Goal: Task Accomplishment & Management: Manage account settings

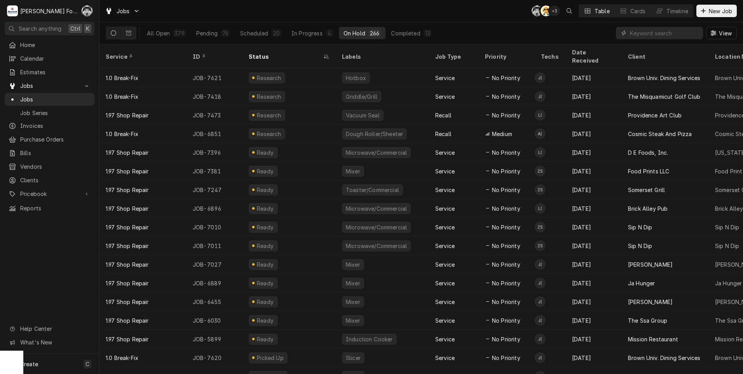
click at [289, 4] on div "Jobs C( AT + 3 Table Cards Timeline New Job" at bounding box center [420, 11] width 643 height 22
click at [17, 95] on div "Jobs" at bounding box center [50, 99] width 82 height 8
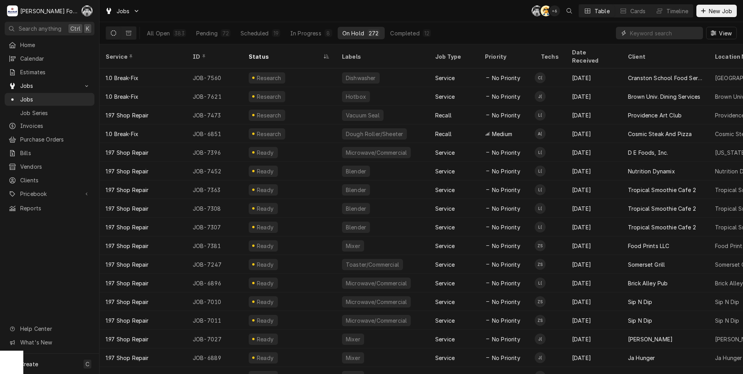
click at [650, 35] on input "Dynamic Content Wrapper" at bounding box center [664, 33] width 69 height 12
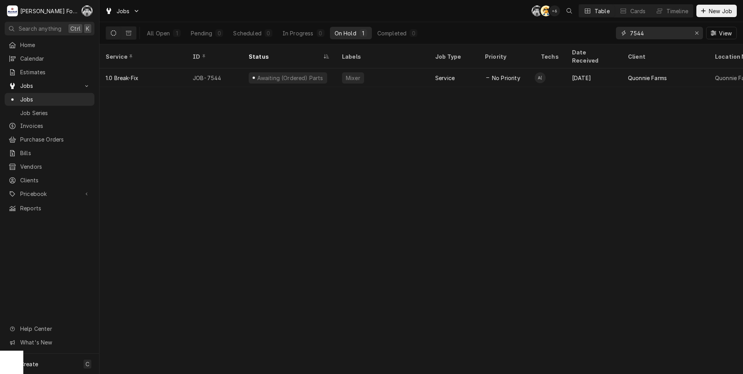
drag, startPoint x: 655, startPoint y: 33, endPoint x: 589, endPoint y: 42, distance: 66.6
click at [590, 41] on div "All Open 1 Pending 0 Scheduled 0 In Progress 0 On Hold 1 Completed 0 7544 View" at bounding box center [421, 33] width 631 height 22
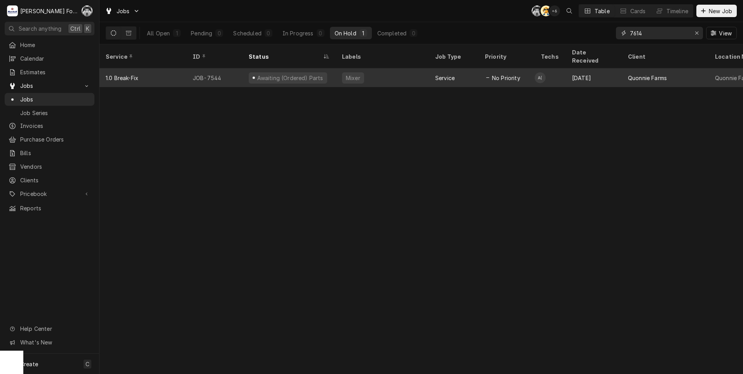
type input "7614"
click at [336, 68] on div "Warming Cabinet" at bounding box center [382, 77] width 93 height 19
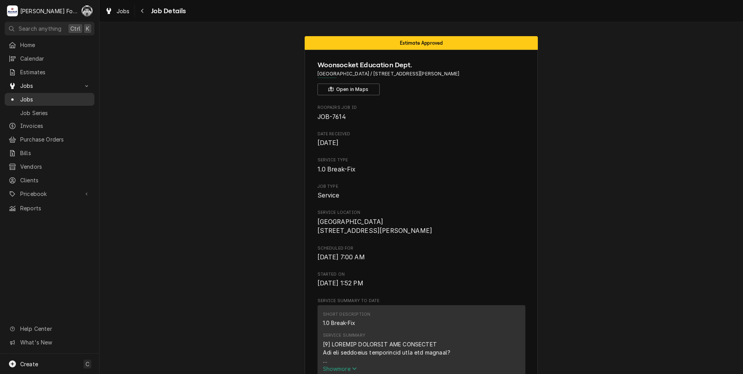
click at [19, 96] on div "Jobs" at bounding box center [50, 99] width 82 height 8
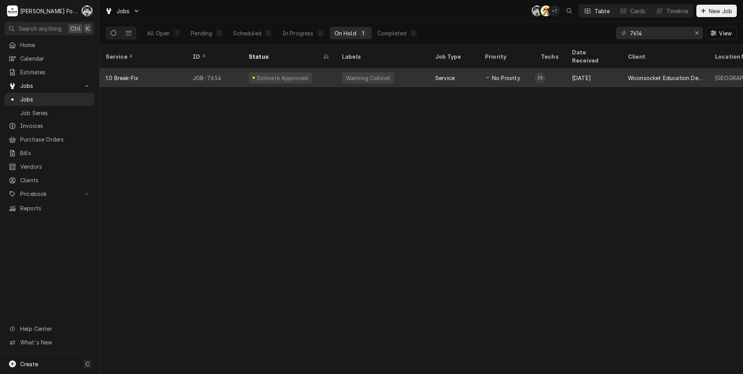
click at [340, 71] on div "Warming Cabinet" at bounding box center [382, 77] width 93 height 19
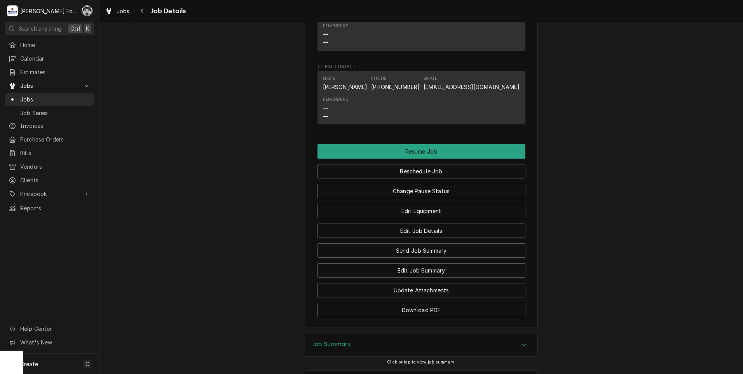
scroll to position [835, 0]
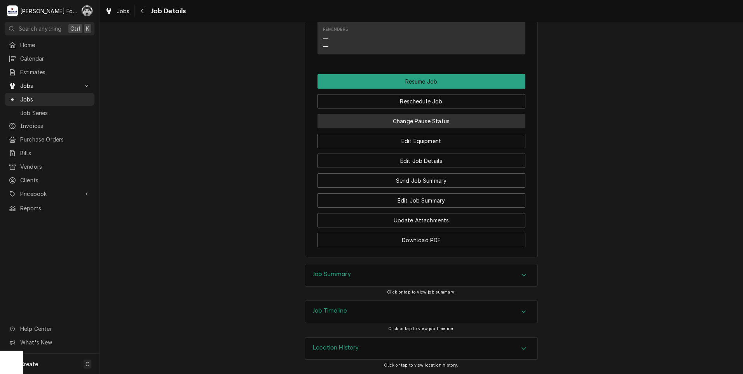
click at [408, 119] on button "Change Pause Status" at bounding box center [421, 121] width 208 height 14
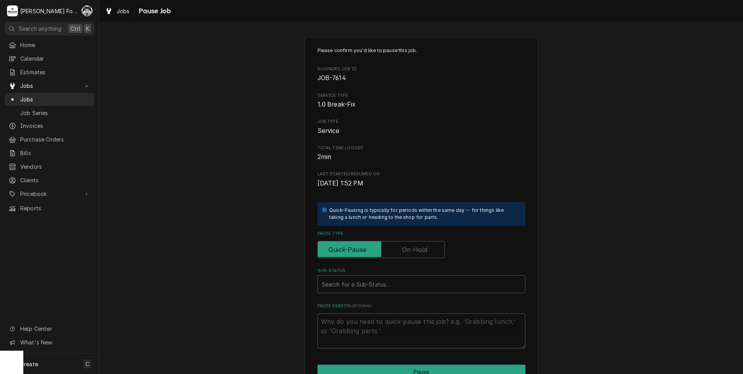
click at [403, 247] on label "Pause Type" at bounding box center [380, 249] width 127 height 17
click at [403, 247] on input "Pause Type" at bounding box center [381, 249] width 120 height 17
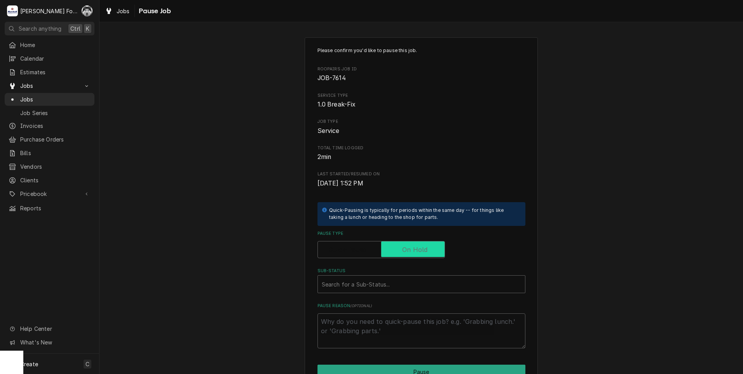
checkbox input "true"
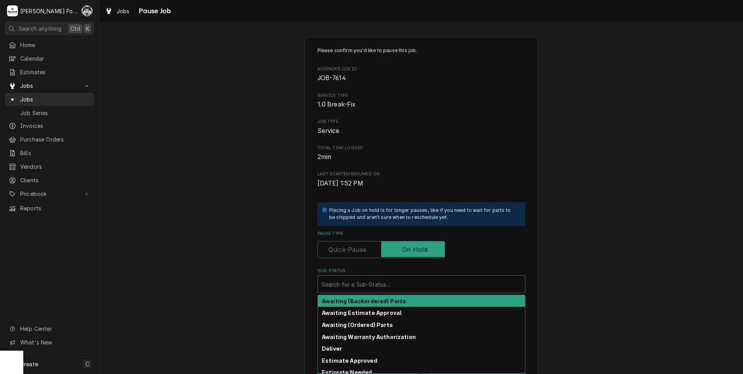
click at [394, 284] on div "Sub-Status" at bounding box center [421, 284] width 199 height 14
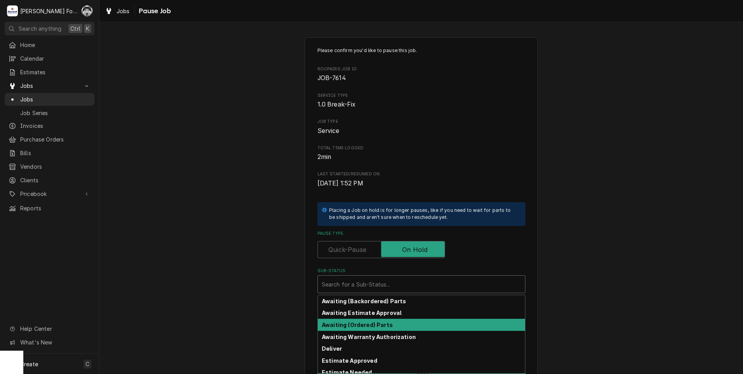
click at [361, 324] on strong "Awaiting (Ordered) Parts" at bounding box center [357, 324] width 71 height 7
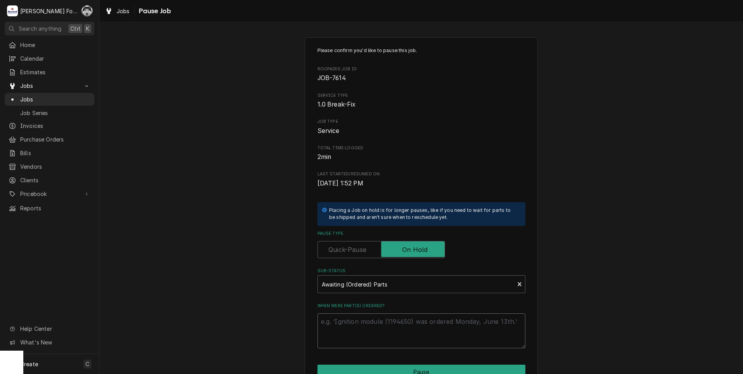
click at [357, 322] on textarea "When were part(s) ordered?" at bounding box center [421, 330] width 208 height 35
type textarea "x"
type textarea "1"
type textarea "x"
type textarea "10"
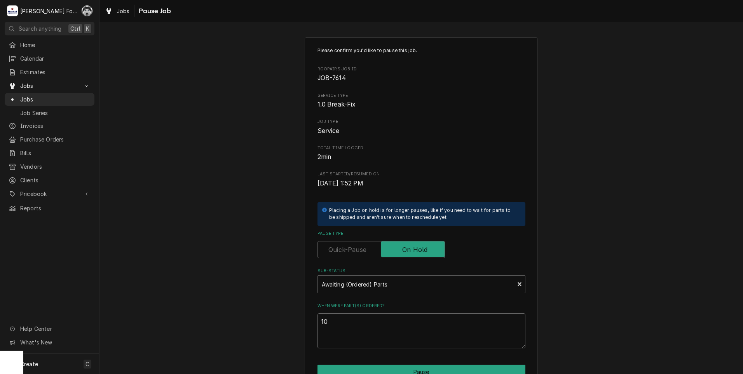
type textarea "x"
type textarea "10/"
type textarea "x"
type textarea "10/1"
type textarea "x"
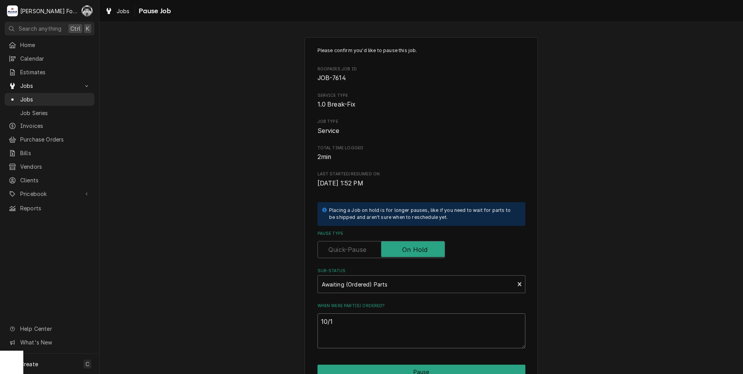
type textarea "10/1/"
type textarea "x"
type textarea "10/1/2"
type textarea "x"
type textarea "10/1/20"
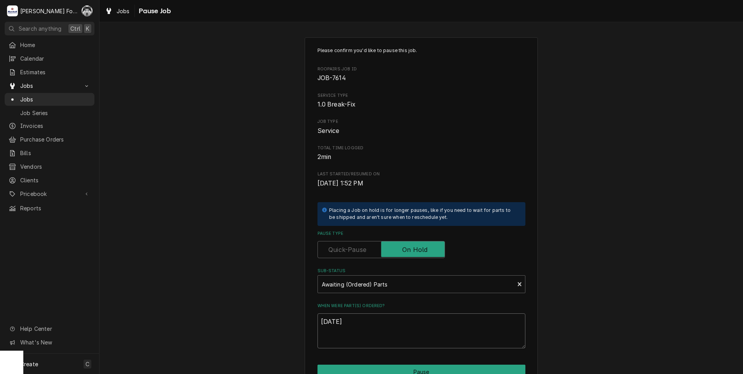
type textarea "x"
type textarea "10/1/202"
type textarea "x"
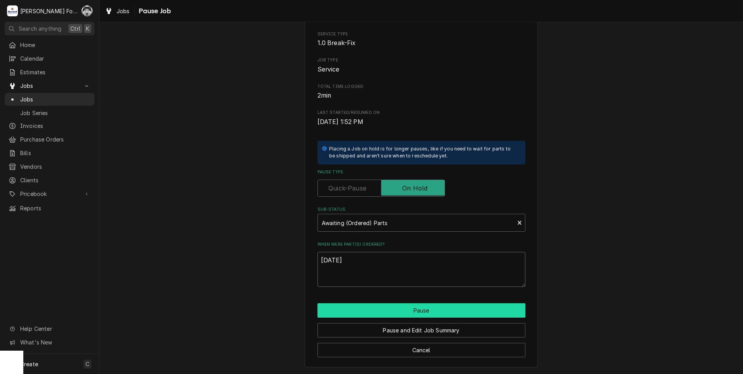
type textarea "10/1/2025"
click at [381, 312] on button "Pause" at bounding box center [421, 310] width 208 height 14
type textarea "x"
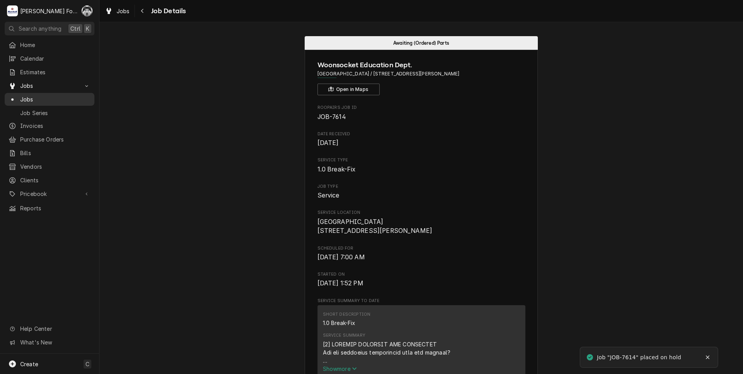
click at [16, 96] on div "Jobs" at bounding box center [50, 99] width 82 height 8
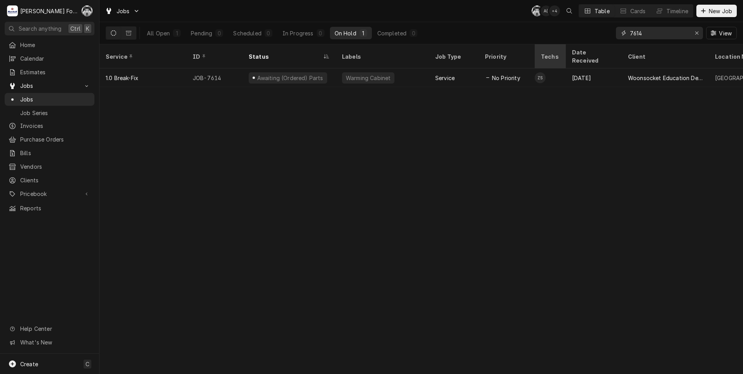
drag, startPoint x: 649, startPoint y: 34, endPoint x: 538, endPoint y: 56, distance: 113.6
click at [538, 56] on div "Jobs C( A( + 4 Table Cards Timeline New Job All Open 1 Pending 0 Scheduled 0 In…" at bounding box center [420, 187] width 643 height 374
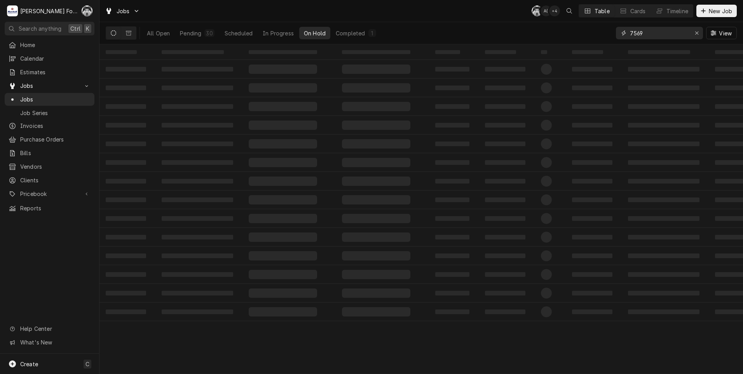
type input "7569"
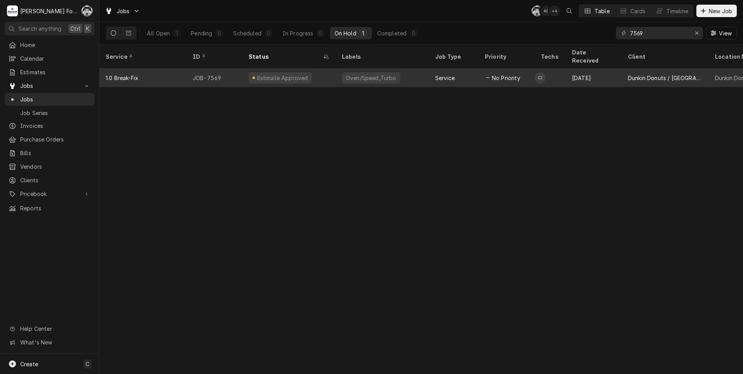
click at [255, 72] on div "Estimate Approved" at bounding box center [280, 77] width 63 height 11
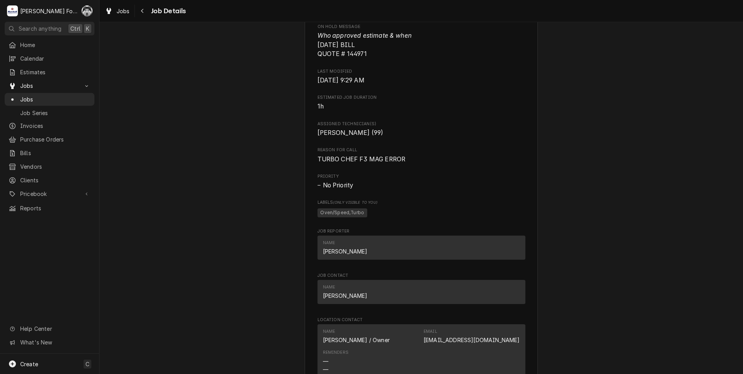
scroll to position [712, 0]
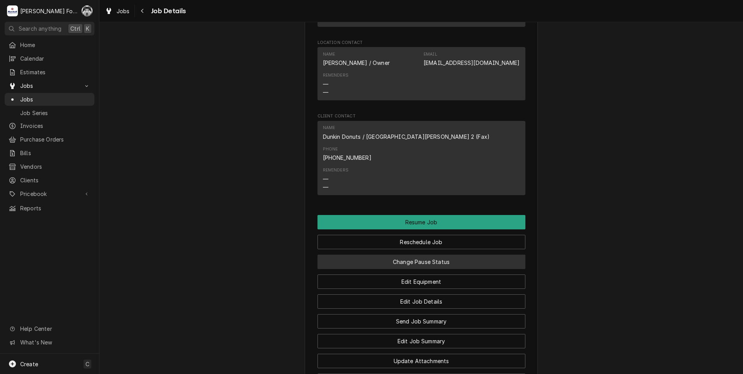
click at [428, 254] on button "Change Pause Status" at bounding box center [421, 261] width 208 height 14
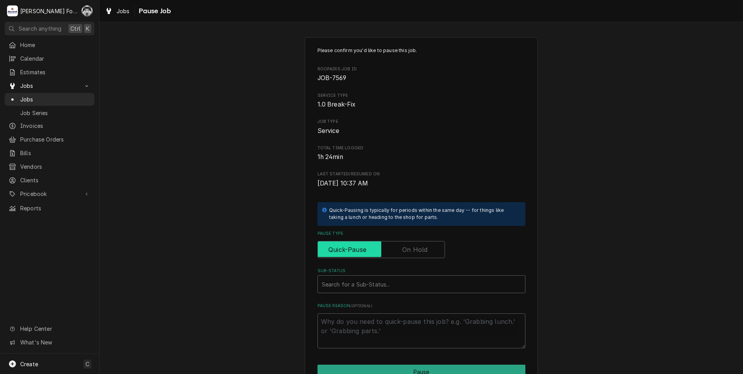
click at [394, 248] on input "Pause Type" at bounding box center [381, 249] width 120 height 17
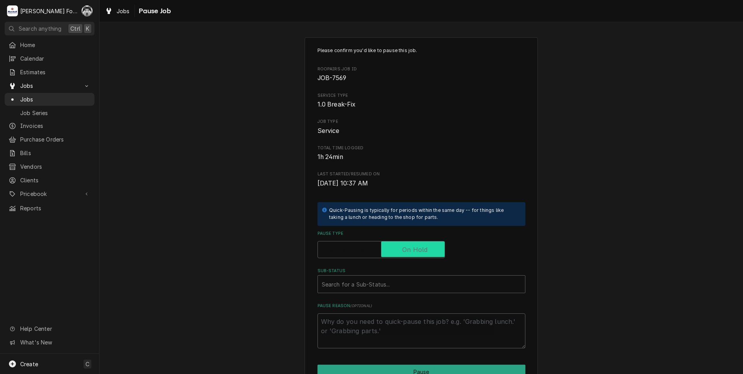
checkbox input "true"
click at [378, 293] on div "Search for a Sub-Status..." at bounding box center [421, 283] width 207 height 17
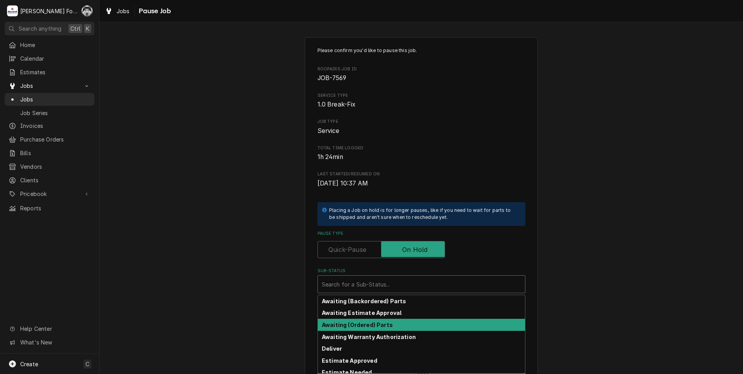
click at [355, 326] on strong "Awaiting (Ordered) Parts" at bounding box center [357, 324] width 71 height 7
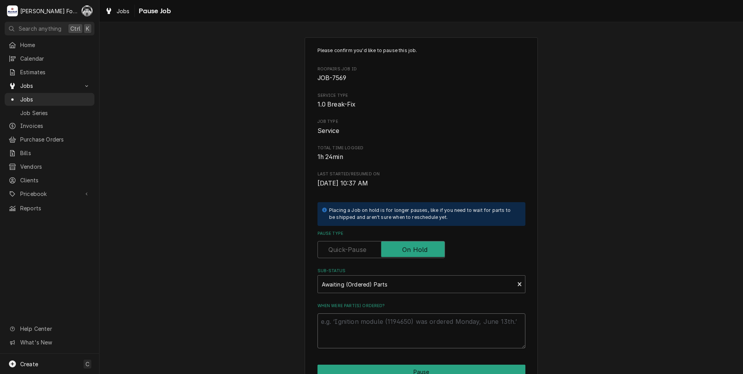
click at [352, 325] on textarea "When were part(s) ordered?" at bounding box center [421, 330] width 208 height 35
paste textarea "Sparco Assetto Gara"
type textarea "x"
type textarea "Sparco Assetto Gara"
drag, startPoint x: 392, startPoint y: 322, endPoint x: 249, endPoint y: 329, distance: 143.1
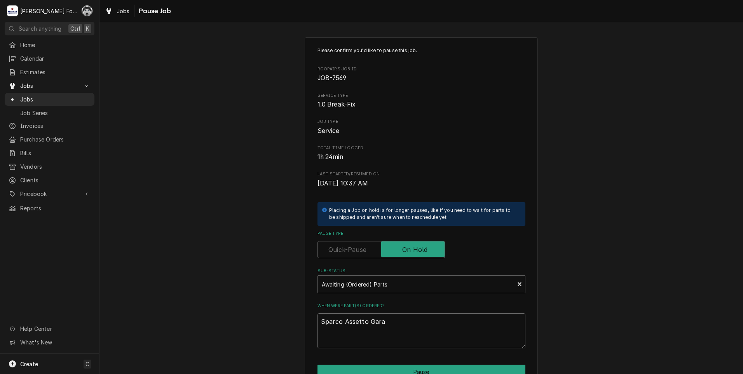
click at [258, 329] on div "Please confirm you'd like to pause this job. Roopairs Job ID JOB-7569 Service T…" at bounding box center [420, 232] width 643 height 405
type textarea "x"
type textarea "1"
type textarea "x"
type textarea "10"
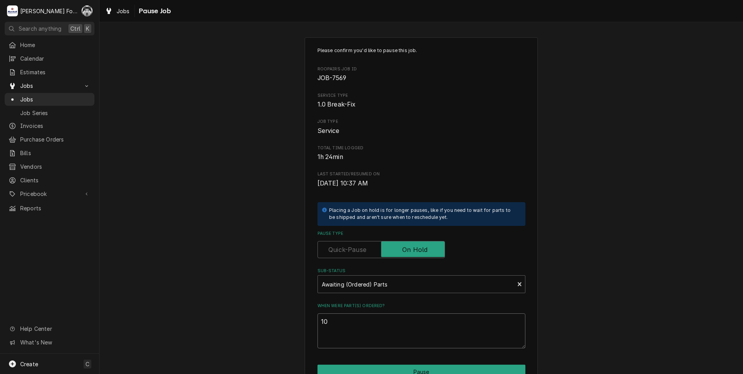
type textarea "x"
type textarea "10/"
type textarea "x"
type textarea "10/1"
type textarea "x"
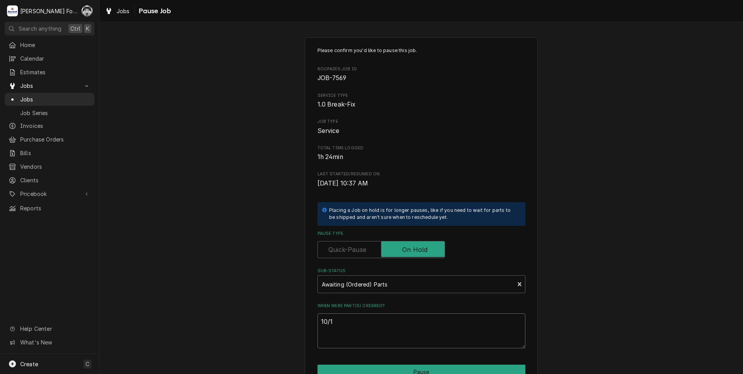
type textarea "10/1/"
type textarea "x"
type textarea "10/1/2"
type textarea "x"
type textarea "10/1/20"
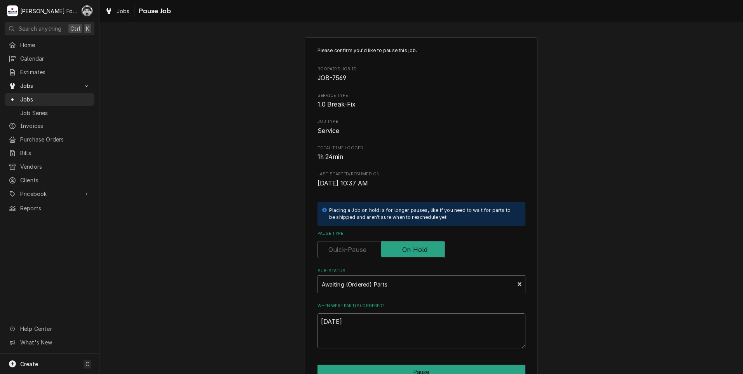
type textarea "x"
type textarea "10/1/202"
type textarea "x"
click at [349, 321] on textarea "[DATE]" at bounding box center [421, 330] width 208 height 35
drag, startPoint x: 349, startPoint y: 321, endPoint x: 296, endPoint y: 321, distance: 52.4
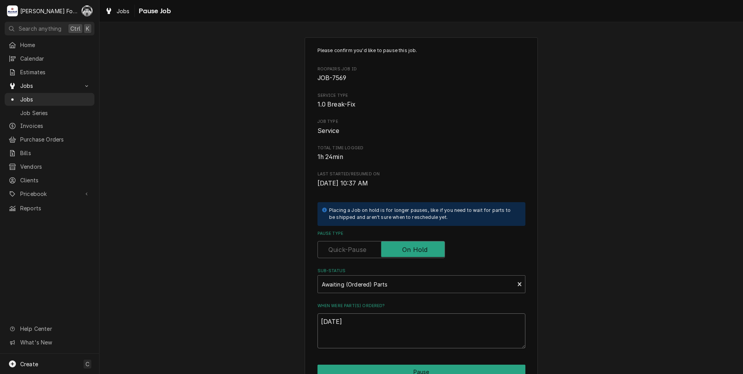
click at [296, 321] on div "Please confirm you'd like to pause this job. Roopairs Job ID JOB-7569 Service T…" at bounding box center [420, 232] width 643 height 405
type textarea "[DATE]"
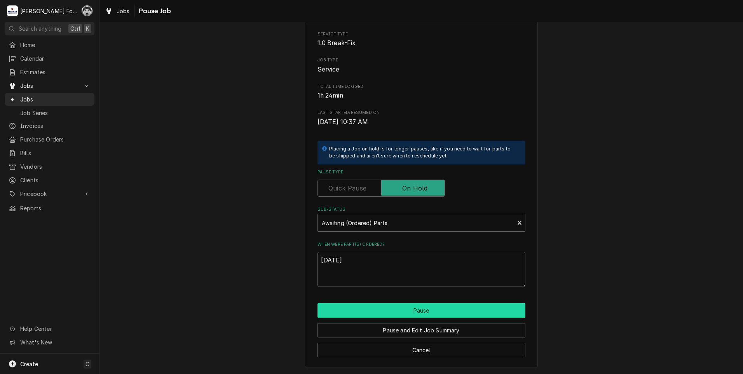
click at [359, 311] on button "Pause" at bounding box center [421, 310] width 208 height 14
type textarea "x"
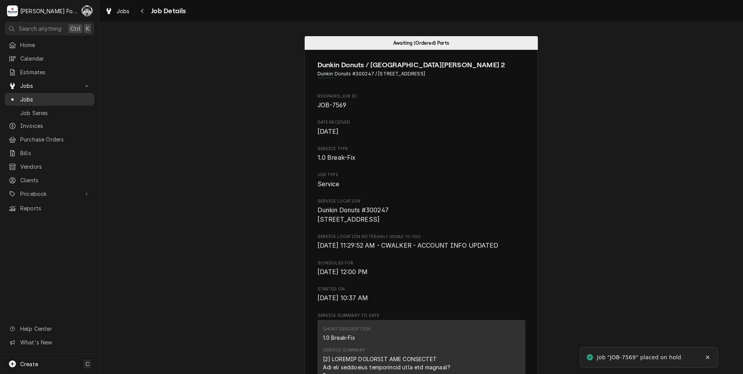
click at [20, 97] on div "Jobs" at bounding box center [50, 99] width 82 height 8
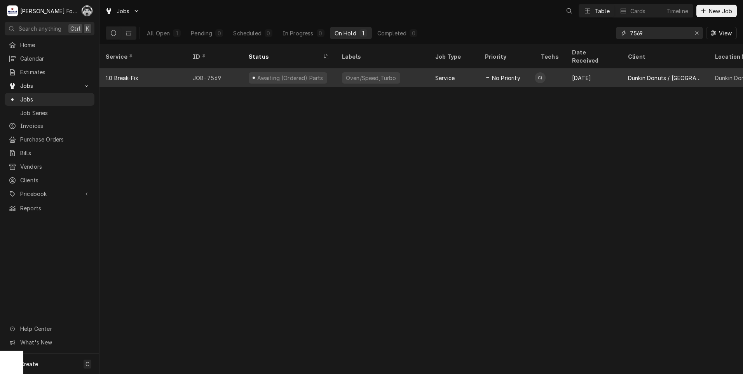
drag, startPoint x: 658, startPoint y: 32, endPoint x: 436, endPoint y: 68, distance: 224.6
click at [436, 68] on div "Jobs Table Cards Timeline New Job All Open 1 Pending 0 Scheduled 0 In Progress …" at bounding box center [420, 187] width 643 height 374
type input "7474"
click at [314, 70] on div "Estimate Approved" at bounding box center [288, 77] width 93 height 19
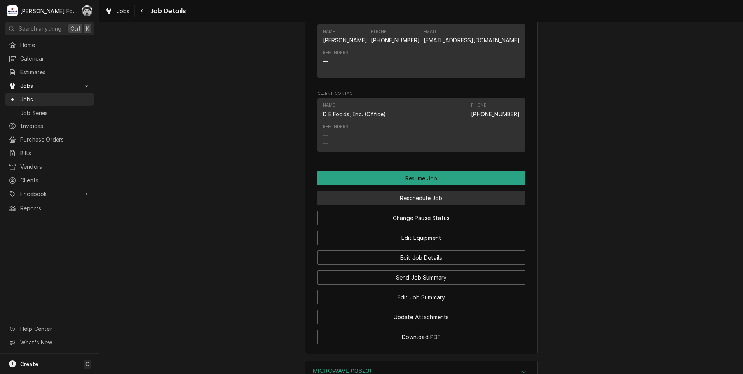
scroll to position [648, 0]
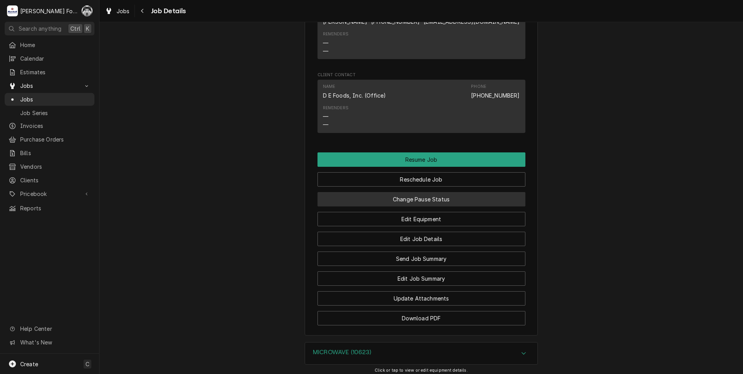
click at [417, 206] on button "Change Pause Status" at bounding box center [421, 199] width 208 height 14
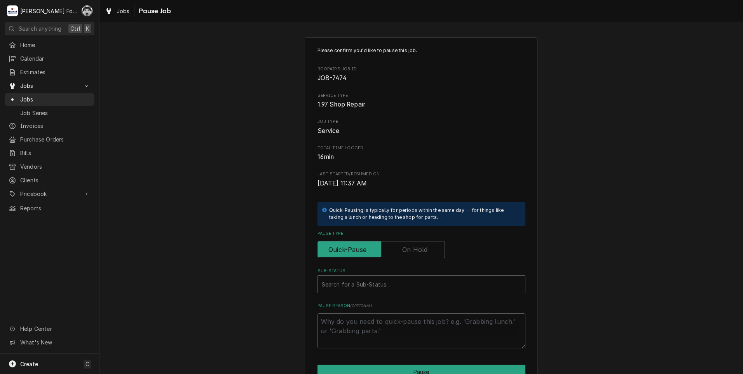
click at [407, 252] on label "Pause Type" at bounding box center [380, 249] width 127 height 17
click at [407, 252] on input "Pause Type" at bounding box center [381, 249] width 120 height 17
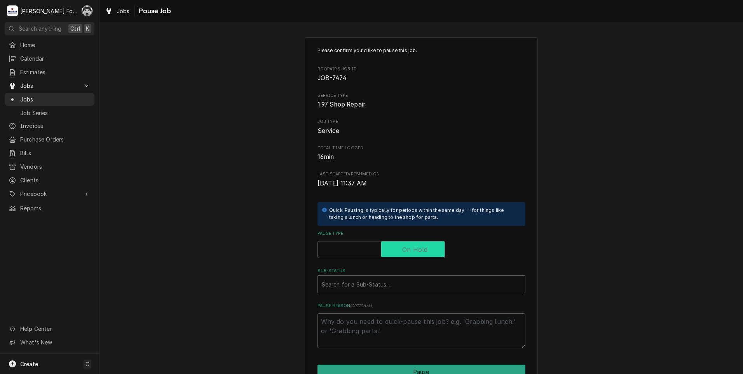
checkbox input "true"
click at [389, 294] on div "Please confirm you'd like to pause this job. Roopairs Job ID JOB-7474 Service T…" at bounding box center [421, 197] width 208 height 301
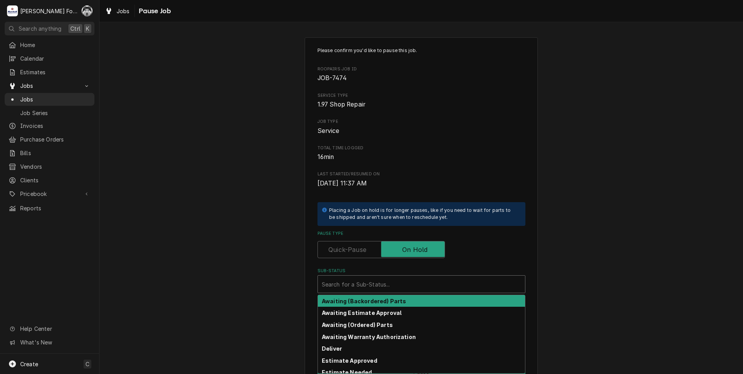
click at [387, 287] on div "Sub-Status" at bounding box center [421, 284] width 199 height 14
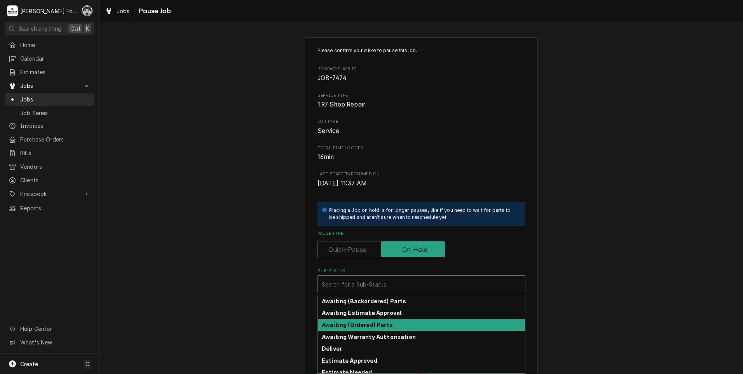
click at [380, 324] on strong "Awaiting (Ordered) Parts" at bounding box center [357, 324] width 71 height 7
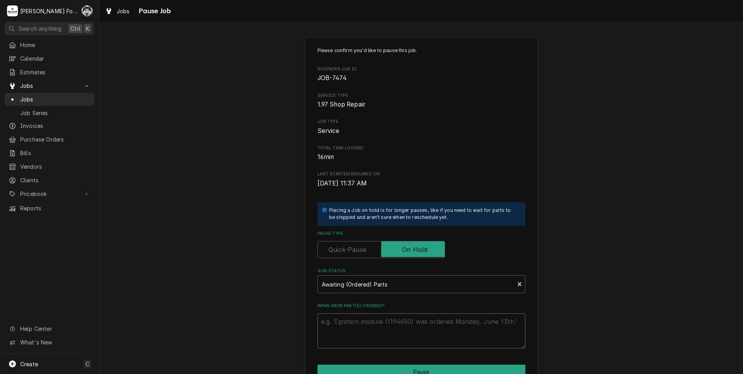
click at [372, 324] on textarea "When were part(s) ordered?" at bounding box center [421, 330] width 208 height 35
paste textarea "[DATE]"
type textarea "x"
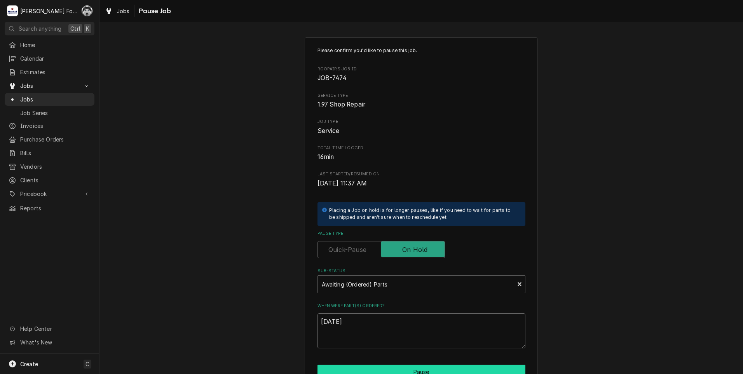
type textarea "[DATE]"
click at [385, 369] on button "Pause" at bounding box center [421, 371] width 208 height 14
type textarea "x"
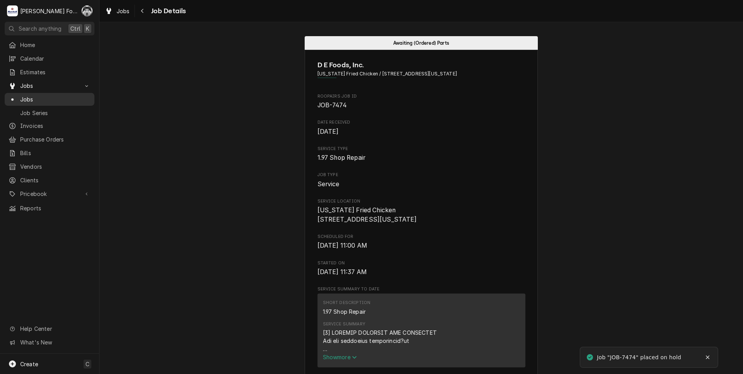
click at [25, 98] on span "Jobs" at bounding box center [55, 99] width 70 height 8
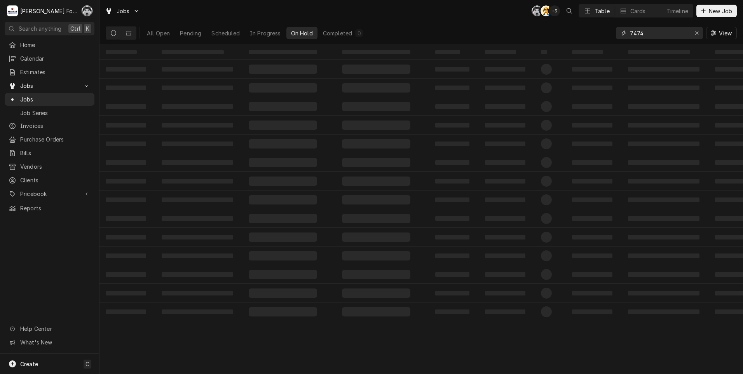
drag, startPoint x: 642, startPoint y: 36, endPoint x: 543, endPoint y: 49, distance: 100.3
click at [543, 49] on div "Jobs C( AT + 3 Table Cards Timeline New Job All Open Pending Scheduled In Progr…" at bounding box center [420, 187] width 643 height 374
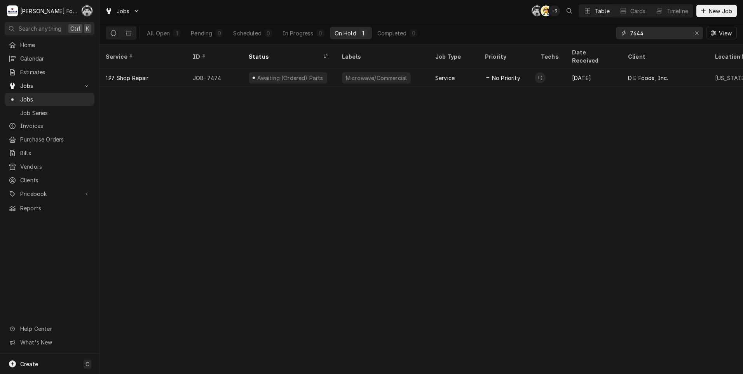
type input "7644"
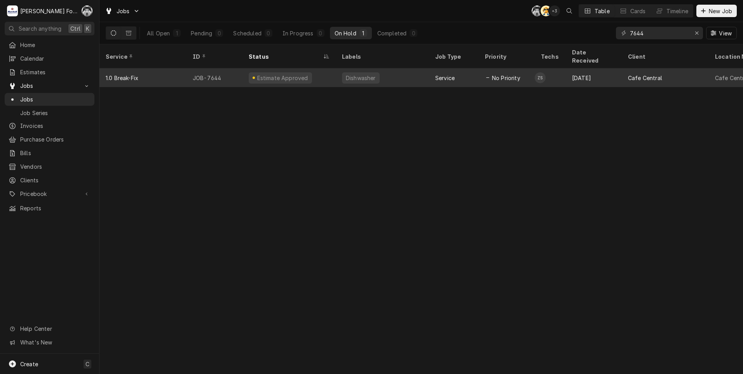
click at [344, 72] on div "Dishwasher" at bounding box center [361, 77] width 38 height 11
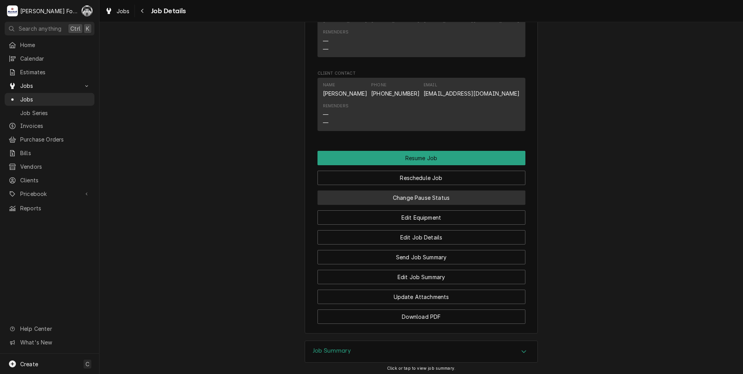
scroll to position [777, 0]
click at [418, 204] on button "Change Pause Status" at bounding box center [421, 196] width 208 height 14
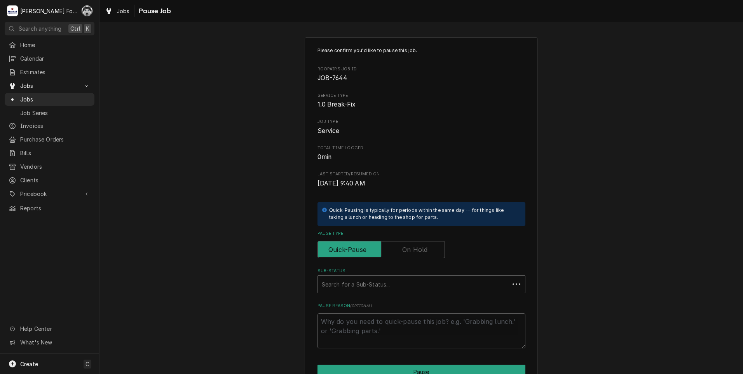
type textarea "x"
click at [409, 247] on label "Pause Type" at bounding box center [380, 249] width 127 height 17
click at [409, 247] on input "Pause Type" at bounding box center [381, 249] width 120 height 17
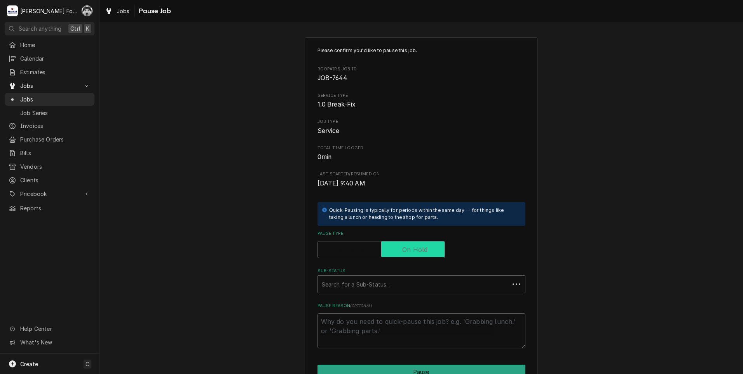
checkbox input "true"
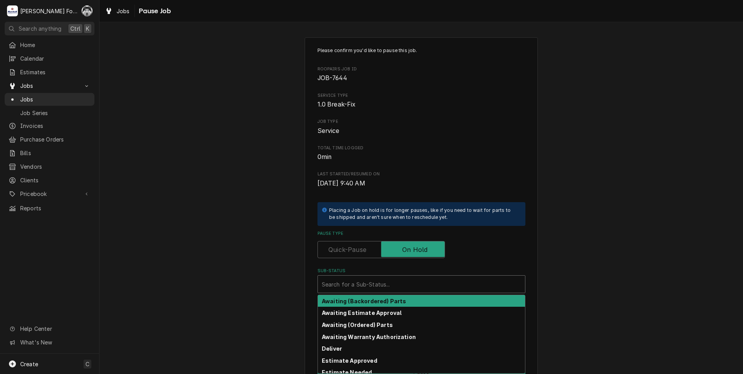
click at [389, 282] on div "Sub-Status" at bounding box center [421, 284] width 199 height 14
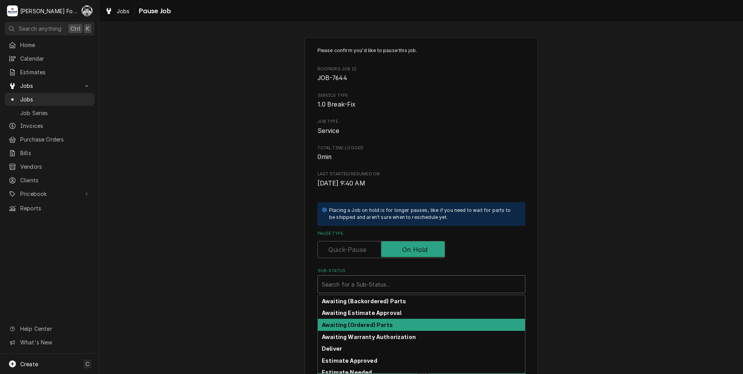
click at [380, 325] on strong "Awaiting (Ordered) Parts" at bounding box center [357, 324] width 71 height 7
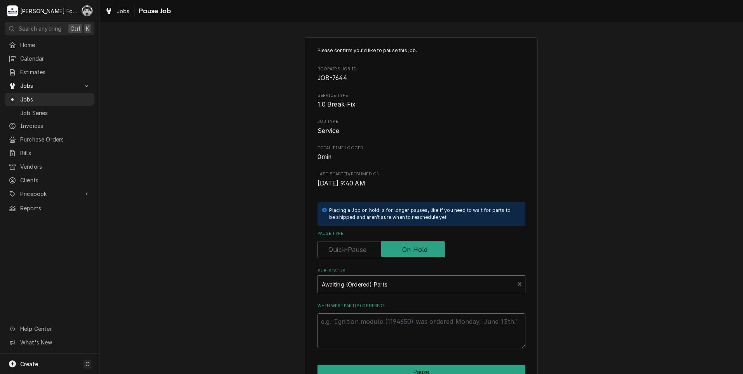
click at [375, 324] on textarea "When were part(s) ordered?" at bounding box center [421, 330] width 208 height 35
paste textarea "[DATE]"
type textarea "x"
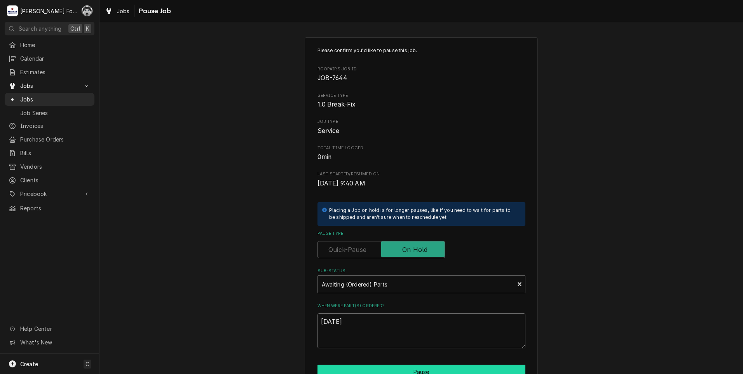
type textarea "10/1/2025"
click at [368, 368] on button "Pause" at bounding box center [421, 371] width 208 height 14
type textarea "x"
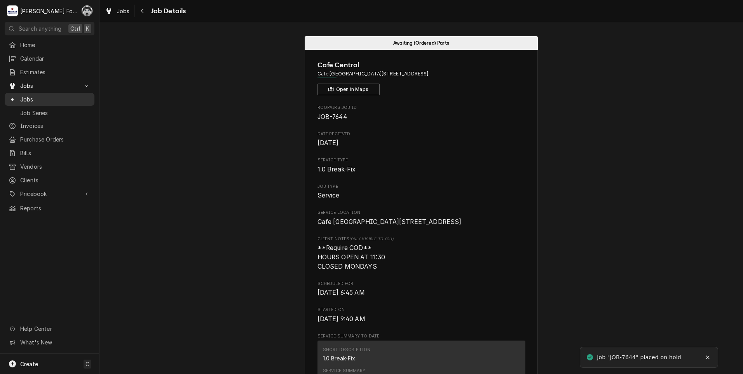
click at [29, 96] on span "Jobs" at bounding box center [55, 99] width 70 height 8
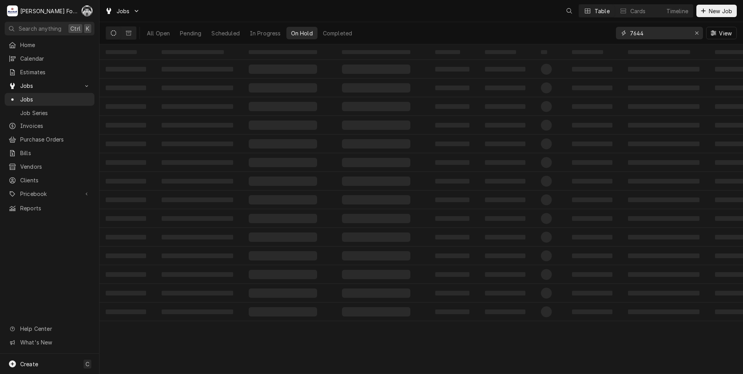
drag, startPoint x: 653, startPoint y: 32, endPoint x: 501, endPoint y: 64, distance: 155.9
click at [509, 63] on div "Jobs Table Cards Timeline New Job All Open Pending Scheduled In Progress On Hol…" at bounding box center [420, 187] width 643 height 374
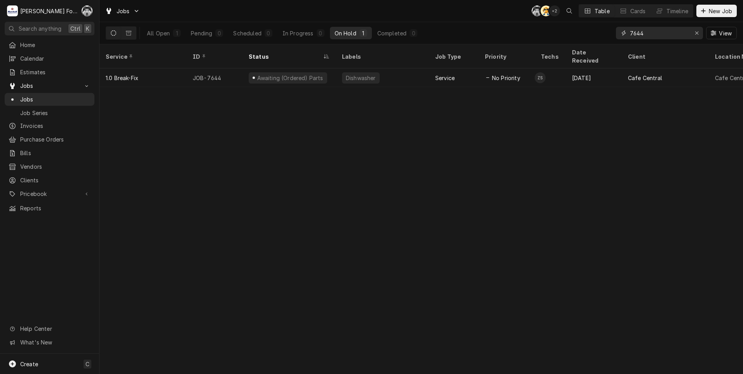
type input "7"
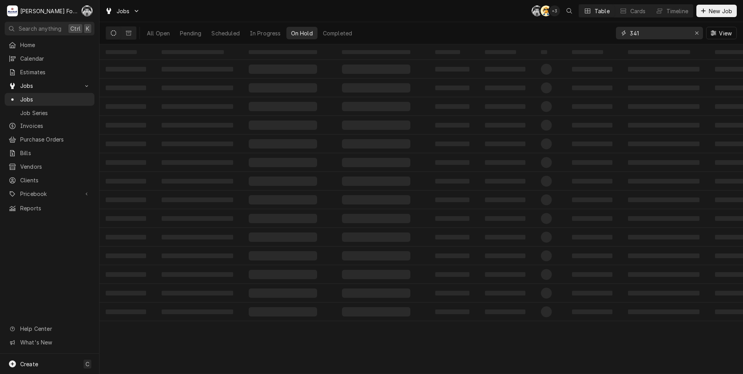
type input "341"
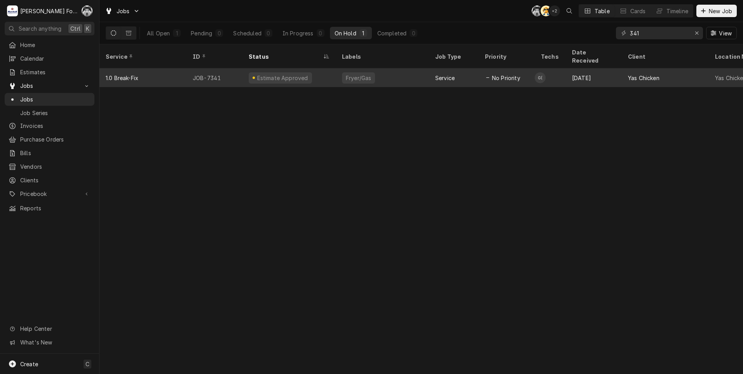
click at [376, 68] on div "Fryer/Gas" at bounding box center [382, 77] width 93 height 19
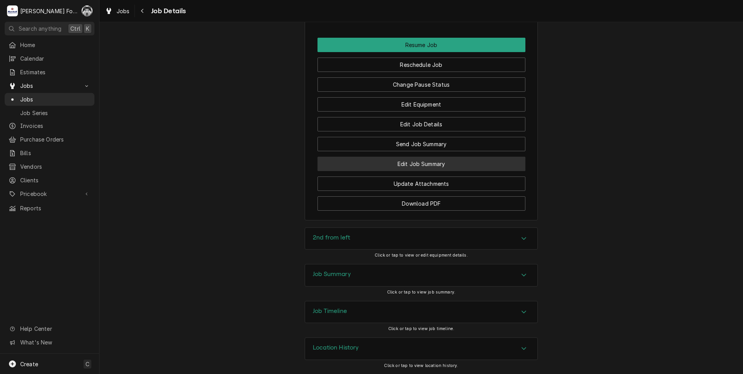
scroll to position [800, 0]
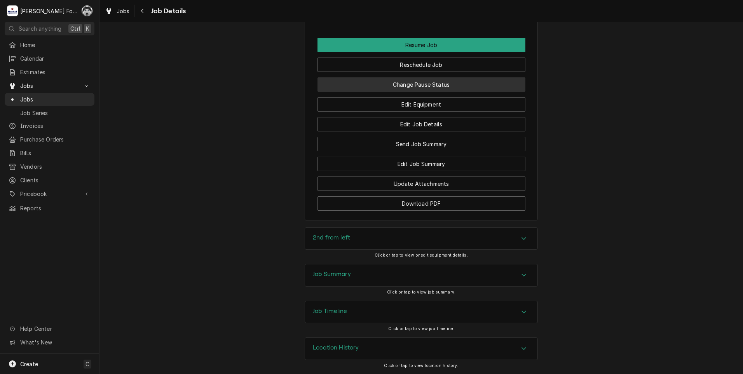
click at [387, 84] on button "Change Pause Status" at bounding box center [421, 84] width 208 height 14
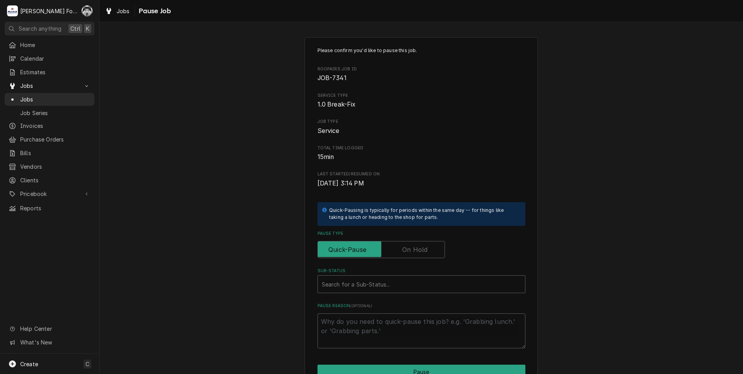
click at [413, 247] on label "Pause Type" at bounding box center [380, 249] width 127 height 17
click at [413, 247] on input "Pause Type" at bounding box center [381, 249] width 120 height 17
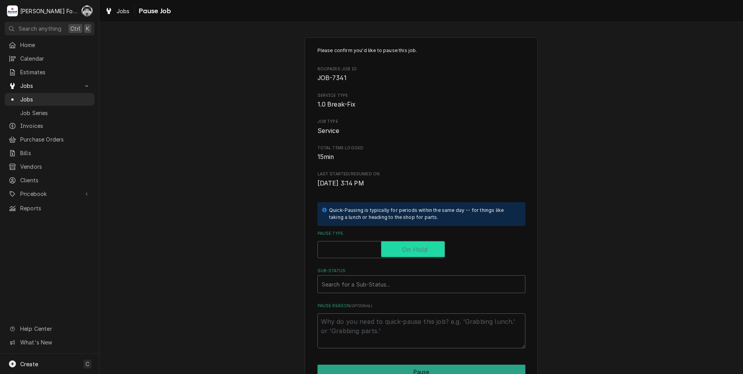
checkbox input "true"
click at [391, 287] on div "Sub-Status" at bounding box center [421, 284] width 199 height 14
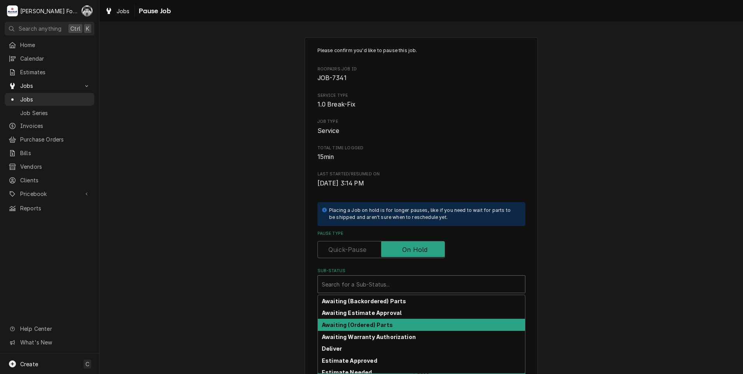
click at [380, 323] on strong "Awaiting (Ordered) Parts" at bounding box center [357, 324] width 71 height 7
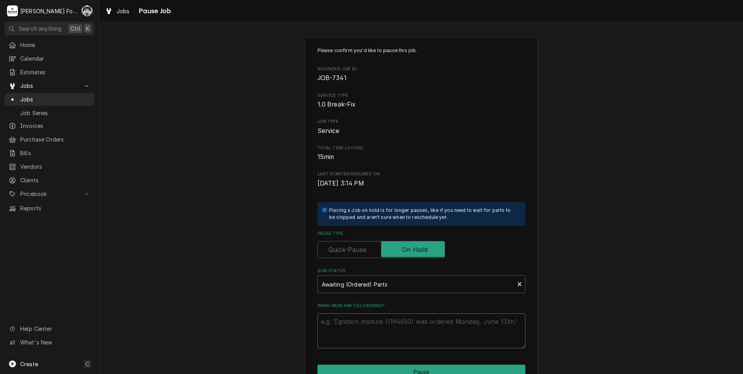
click at [355, 321] on textarea "When were part(s) ordered?" at bounding box center [421, 330] width 208 height 35
paste textarea "[DATE]"
type textarea "x"
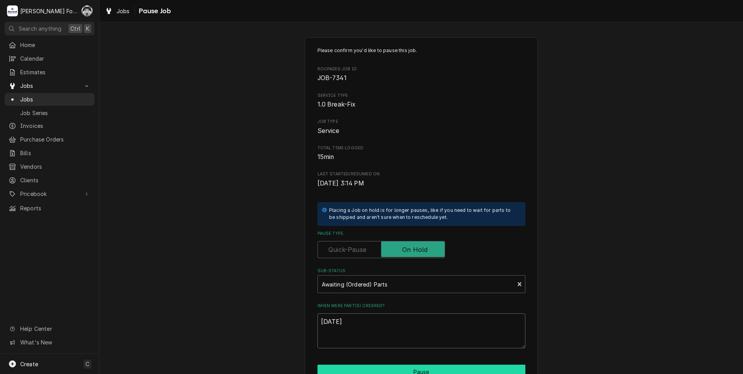
type textarea "[DATE]"
click at [378, 366] on button "Pause" at bounding box center [421, 371] width 208 height 14
type textarea "x"
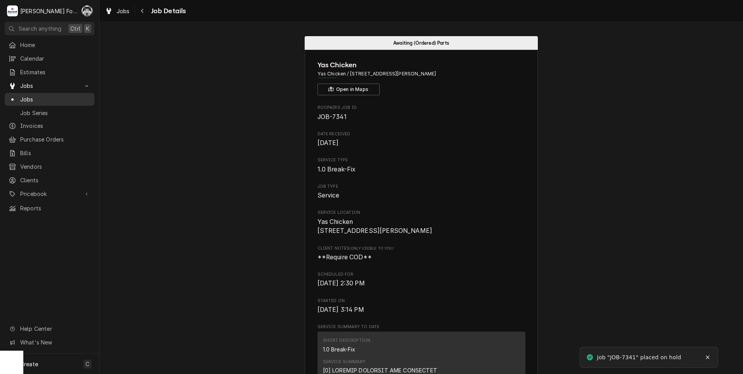
click at [26, 93] on link "Jobs" at bounding box center [50, 99] width 90 height 13
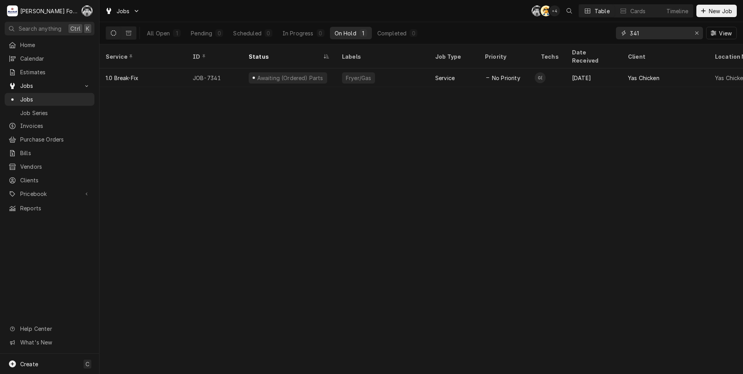
drag, startPoint x: 642, startPoint y: 33, endPoint x: 601, endPoint y: 33, distance: 41.2
click at [601, 33] on div "All Open 1 Pending 0 Scheduled 0 In Progress 0 On Hold 1 Completed 0 341 View" at bounding box center [421, 33] width 631 height 22
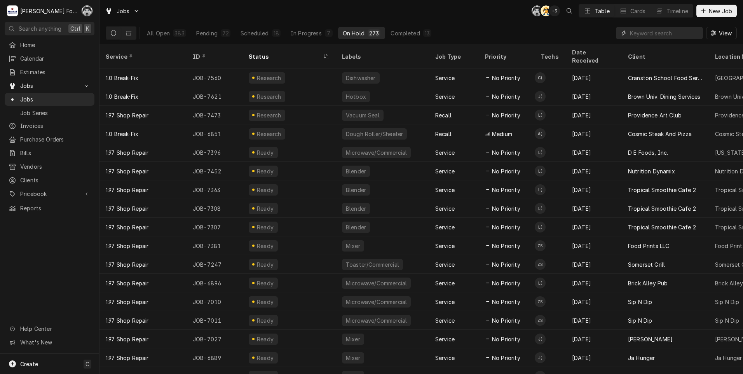
paste input "[DATE]"
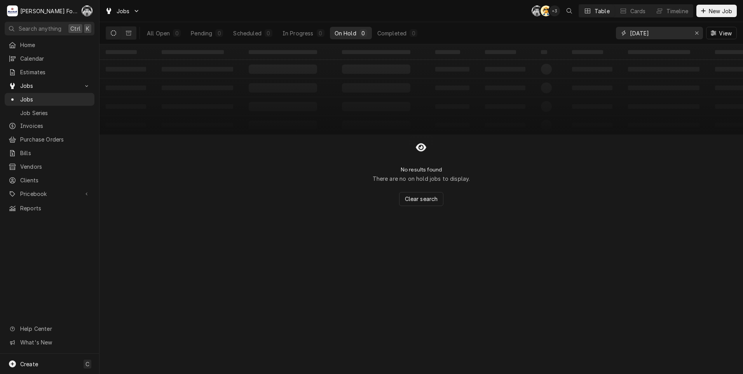
drag, startPoint x: 664, startPoint y: 33, endPoint x: 535, endPoint y: 36, distance: 129.0
click at [535, 34] on div "All Open 0 Pending 0 Scheduled 0 In Progress 0 On Hold 0 Completed 0 10/1/2025 …" at bounding box center [421, 33] width 631 height 22
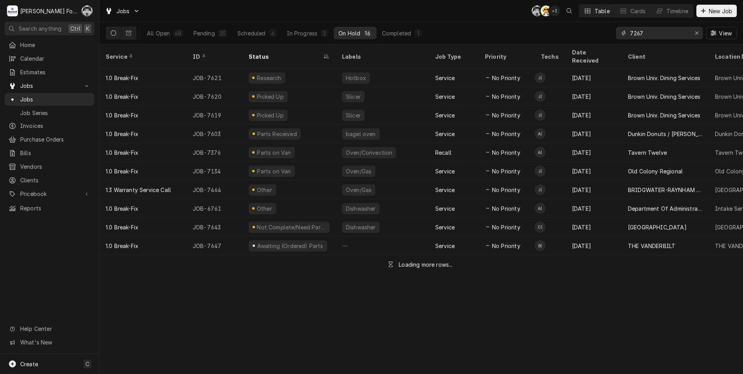
type input "7267"
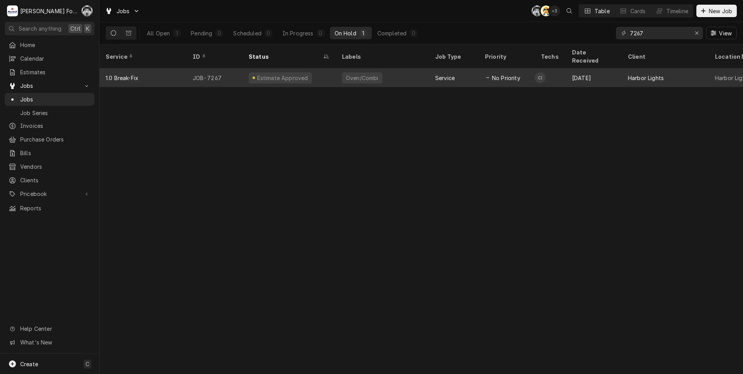
click at [376, 72] on div "Oven/Combi" at bounding box center [362, 77] width 40 height 11
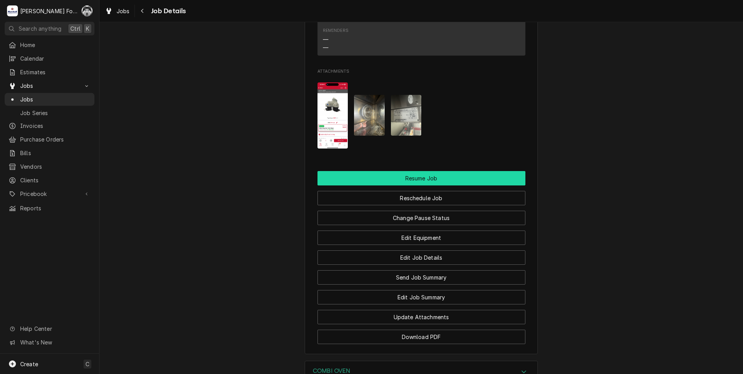
scroll to position [984, 0]
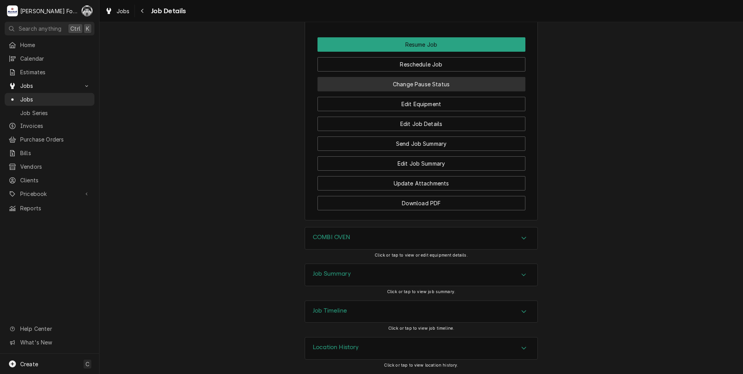
click at [411, 85] on button "Change Pause Status" at bounding box center [421, 84] width 208 height 14
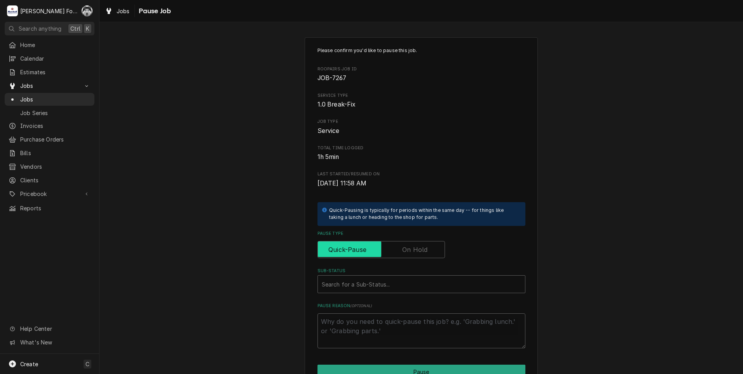
click at [396, 251] on input "Pause Type" at bounding box center [381, 249] width 120 height 17
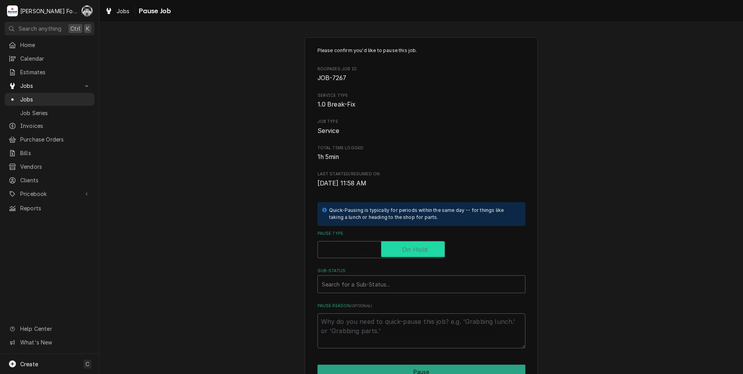
checkbox input "true"
click at [379, 283] on div "Sub-Status" at bounding box center [421, 284] width 199 height 14
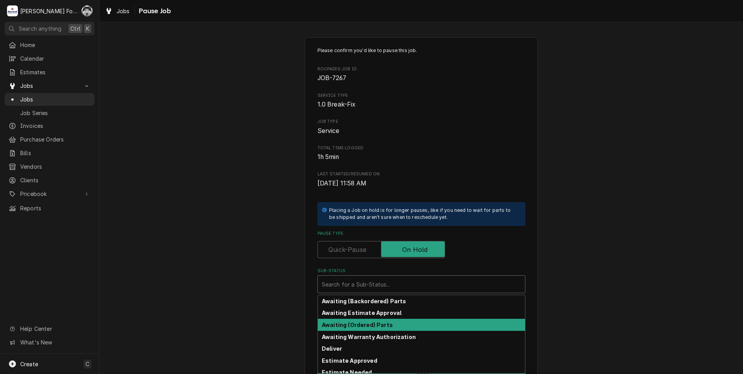
click at [371, 321] on strong "Awaiting (Ordered) Parts" at bounding box center [357, 324] width 71 height 7
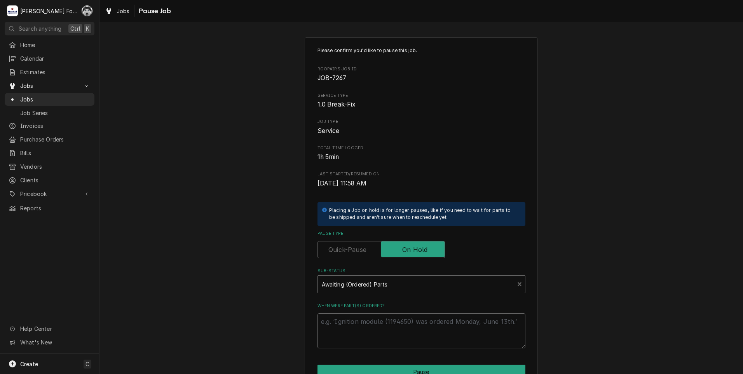
click at [369, 326] on textarea "When were part(s) ordered?" at bounding box center [421, 330] width 208 height 35
paste textarea "[DATE]"
type textarea "x"
type textarea "[DATE]"
click at [359, 363] on div "Please confirm you'd like to pause this job. Roopairs Job ID JOB-7267 Service T…" at bounding box center [421, 232] width 233 height 391
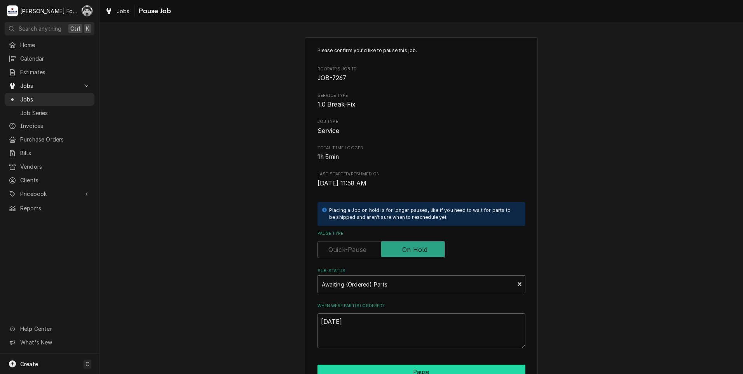
click at [361, 369] on button "Pause" at bounding box center [421, 371] width 208 height 14
type textarea "x"
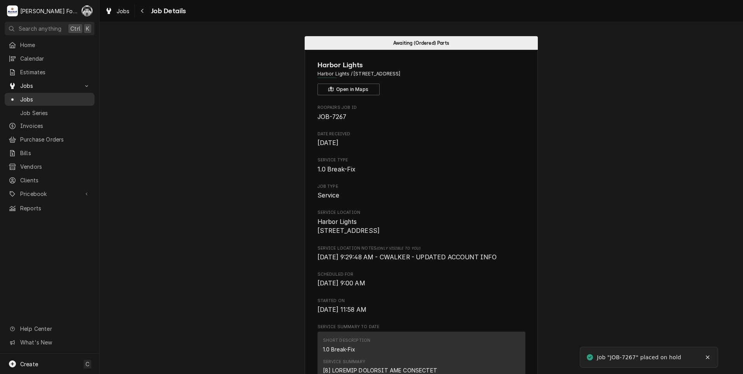
click at [28, 96] on span "Jobs" at bounding box center [55, 99] width 70 height 8
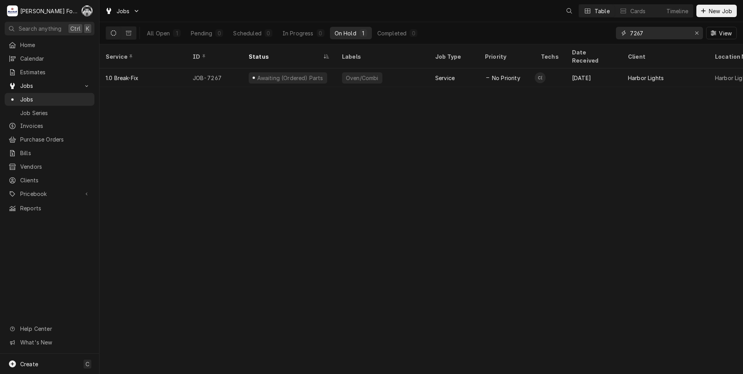
drag, startPoint x: 635, startPoint y: 36, endPoint x: 550, endPoint y: 44, distance: 85.4
click at [550, 43] on div "All Open 1 Pending 0 Scheduled 0 In Progress 0 On Hold 1 Completed 0 7267 View" at bounding box center [421, 33] width 631 height 22
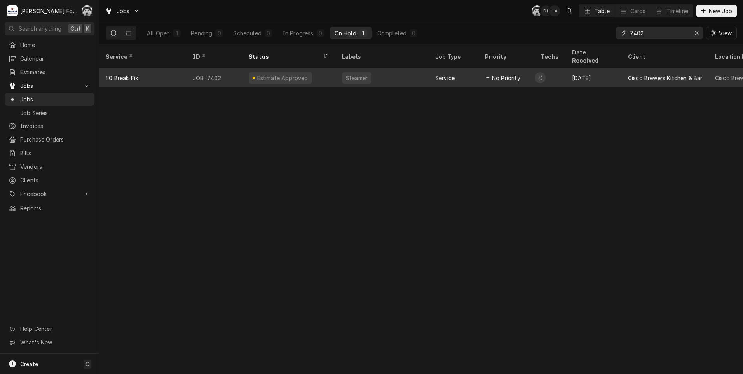
type input "7402"
click at [304, 68] on div "Estimate Approved" at bounding box center [288, 77] width 93 height 19
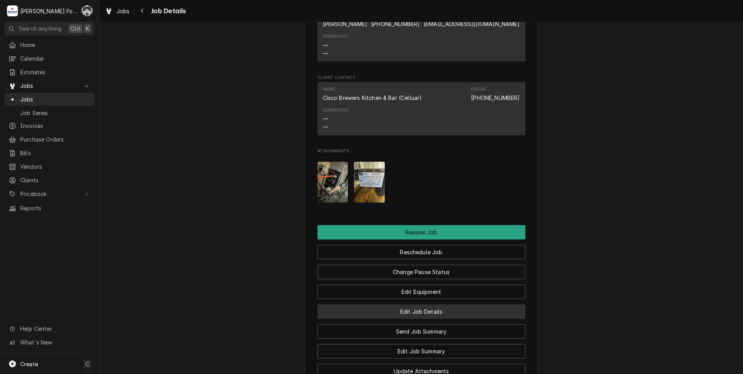
scroll to position [777, 0]
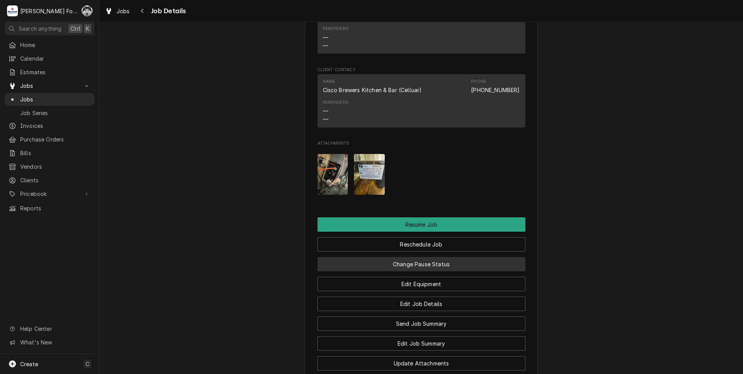
click at [373, 265] on button "Change Pause Status" at bounding box center [421, 264] width 208 height 14
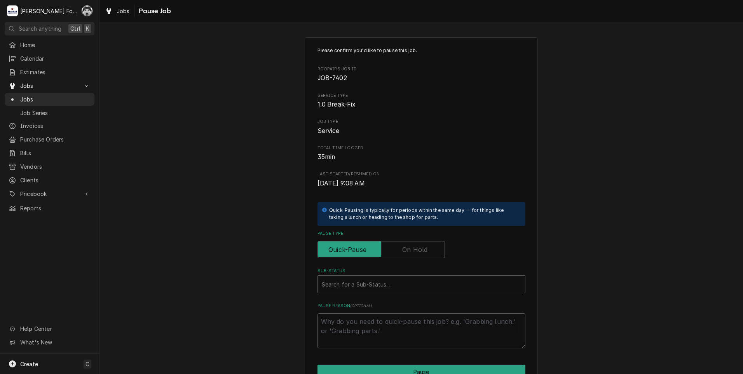
click at [403, 246] on label "Pause Type" at bounding box center [380, 249] width 127 height 17
click at [403, 246] on input "Pause Type" at bounding box center [381, 249] width 120 height 17
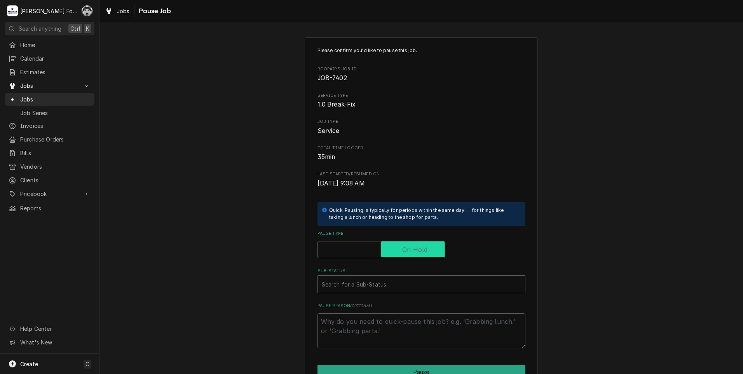
checkbox input "true"
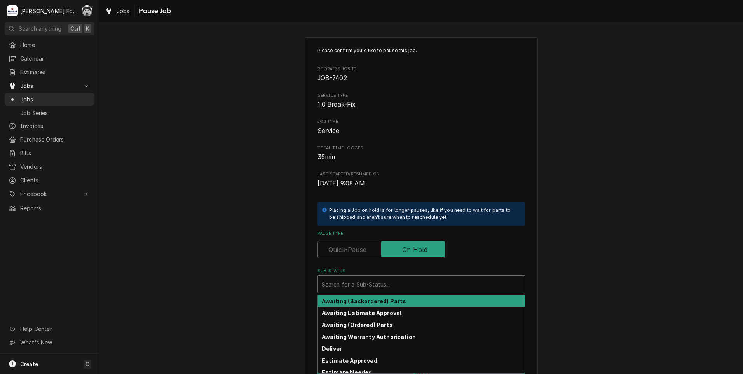
click at [377, 284] on div "Sub-Status" at bounding box center [421, 284] width 199 height 14
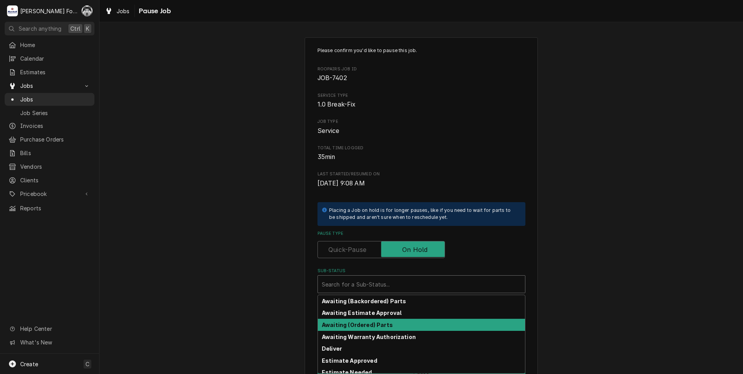
click at [364, 324] on strong "Awaiting (Ordered) Parts" at bounding box center [357, 324] width 71 height 7
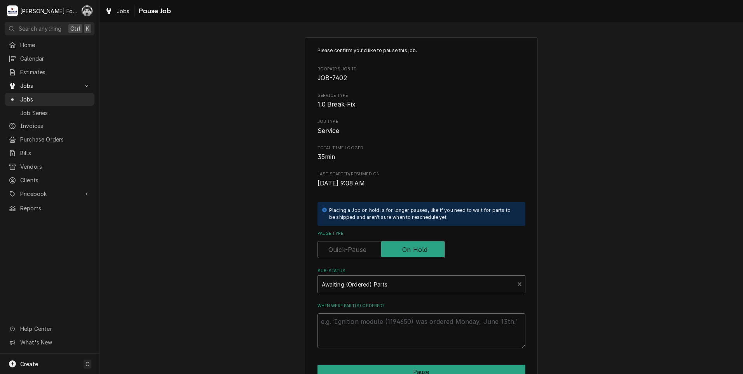
click at [355, 325] on textarea "When were part(s) ordered?" at bounding box center [421, 330] width 208 height 35
paste textarea "[DATE]"
type textarea "x"
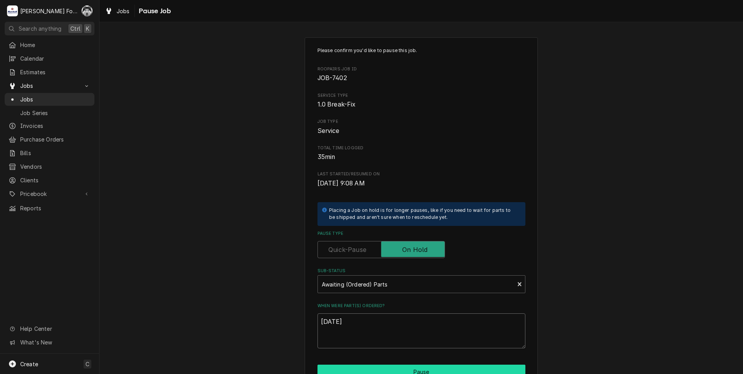
type textarea "[DATE]"
click at [351, 367] on button "Pause" at bounding box center [421, 371] width 208 height 14
type textarea "x"
